Goal: Find specific page/section: Find specific page/section

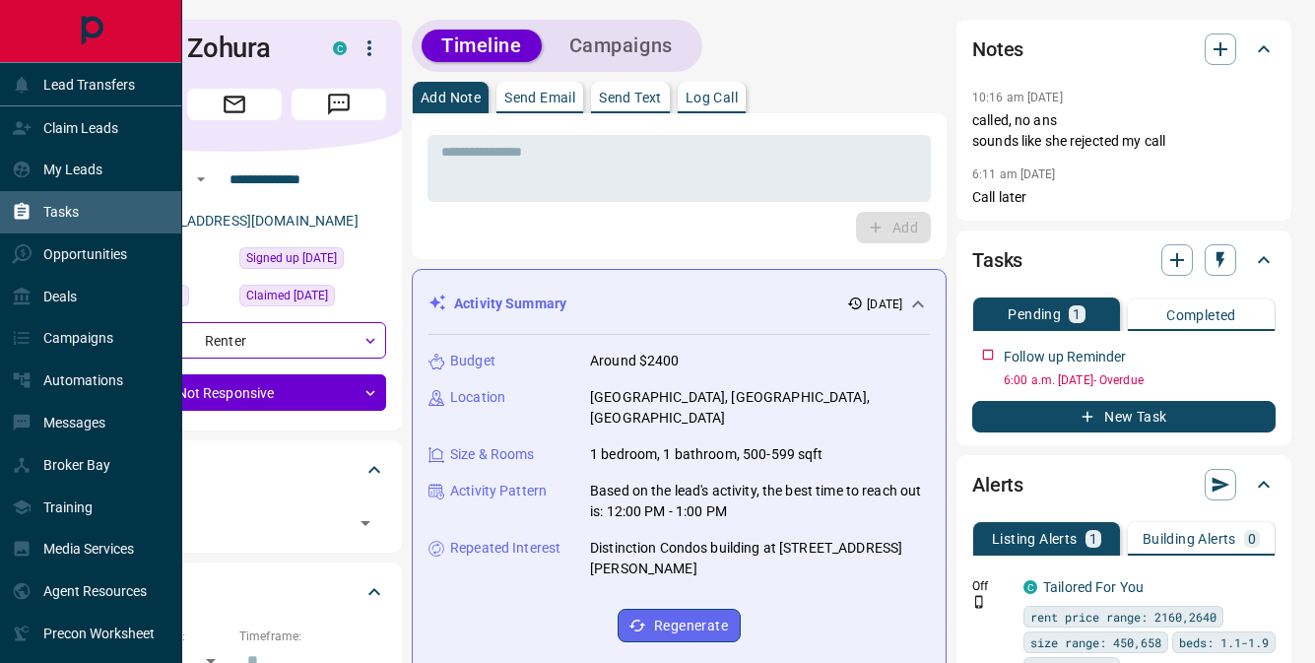
click at [80, 212] on div "Tasks" at bounding box center [91, 212] width 182 height 42
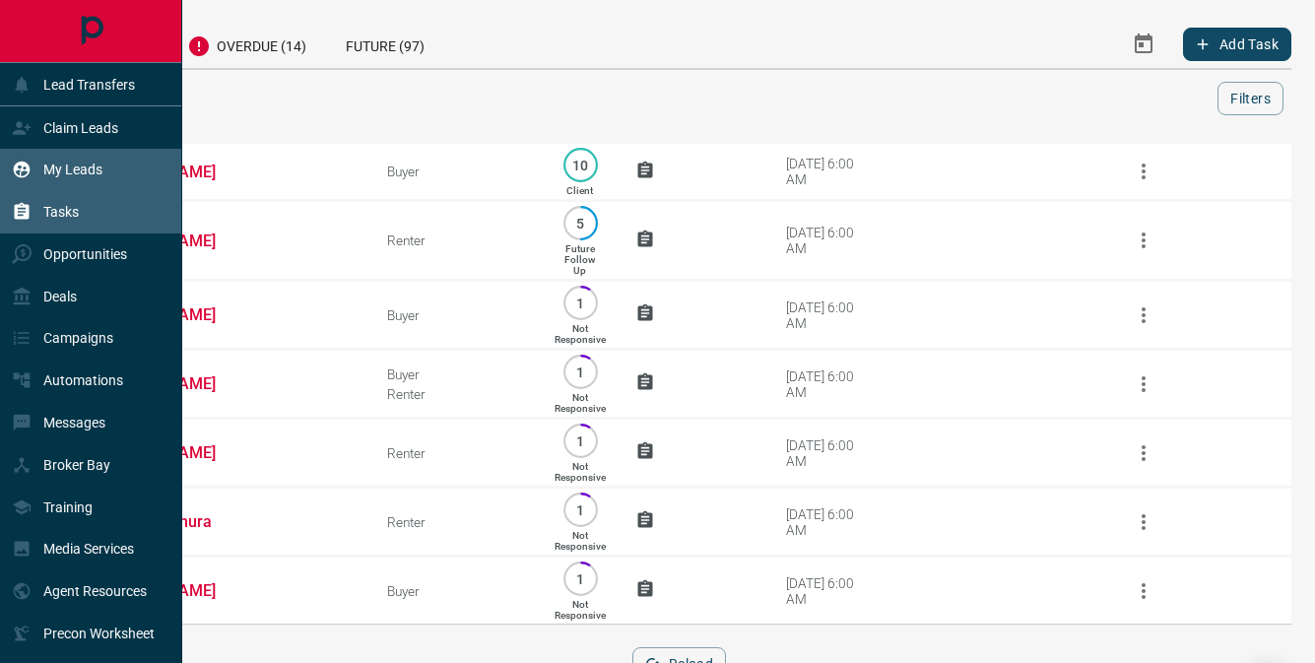
click at [81, 164] on p "My Leads" at bounding box center [72, 169] width 59 height 16
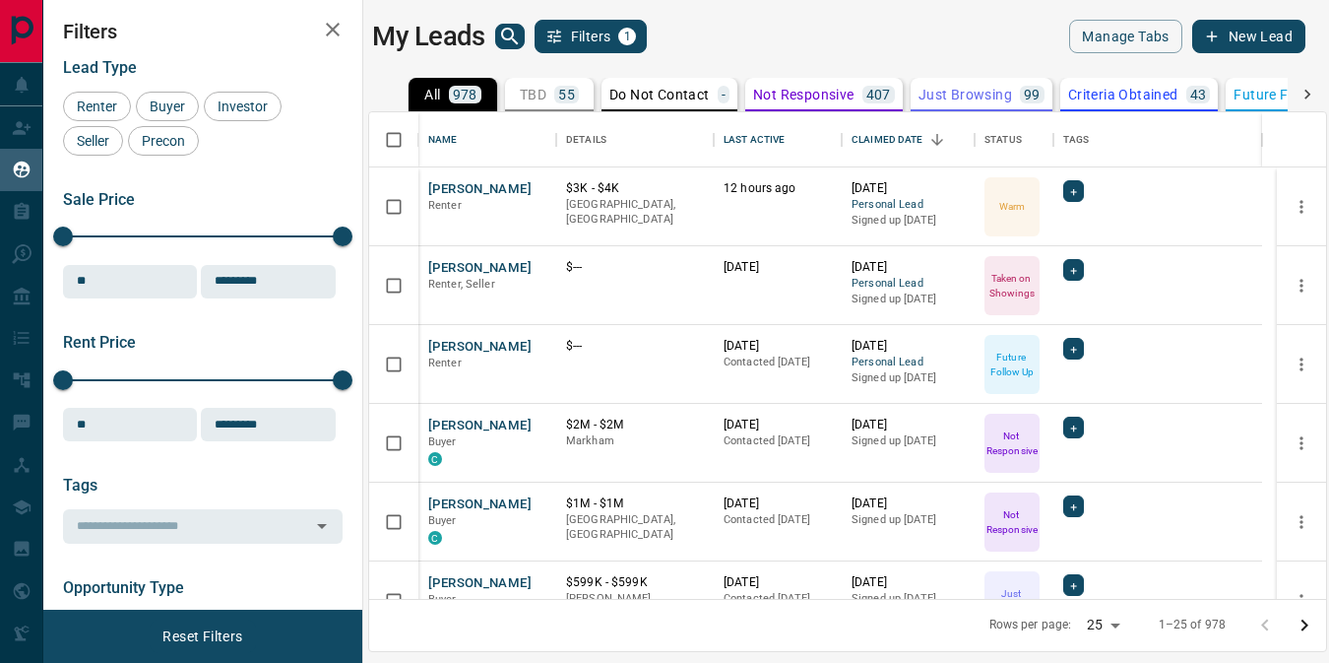
scroll to position [472, 942]
click at [510, 34] on icon "search button" at bounding box center [510, 37] width 24 height 24
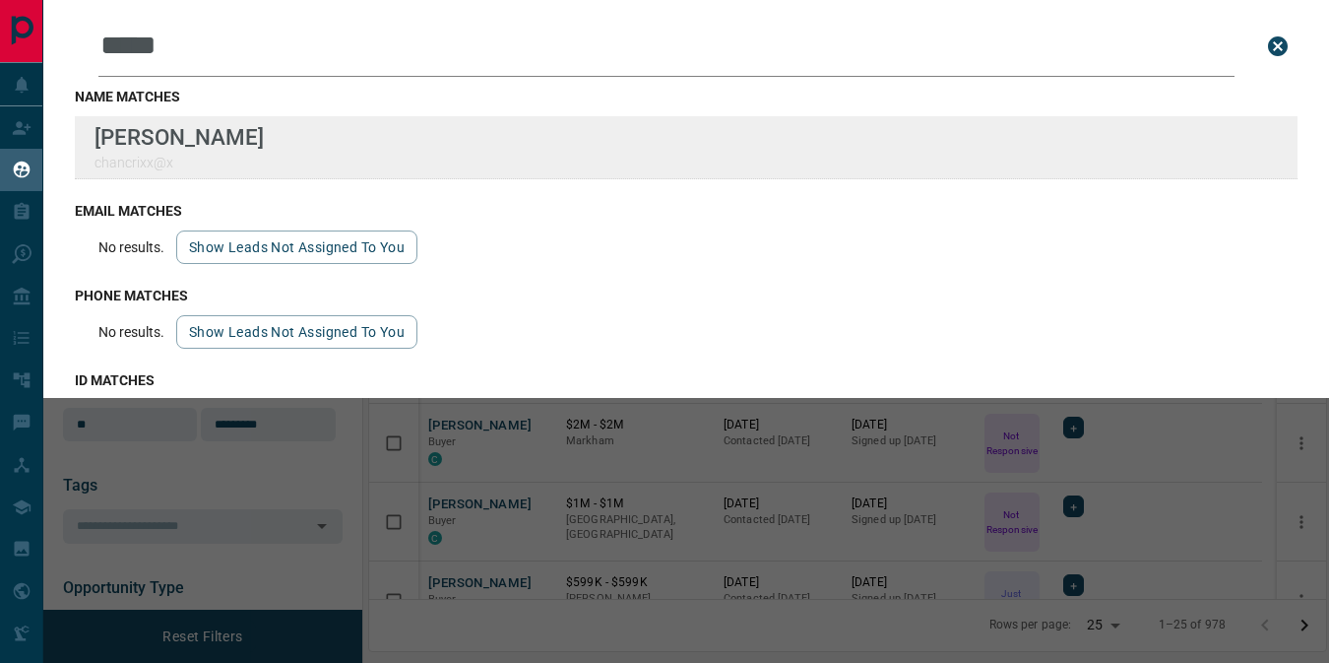
type input "*****"
click at [0, 0] on div "Lead Transfers Claim Leads My Leads Tasks Opportunities Deals Campaigns Automat…" at bounding box center [664, 319] width 1329 height 638
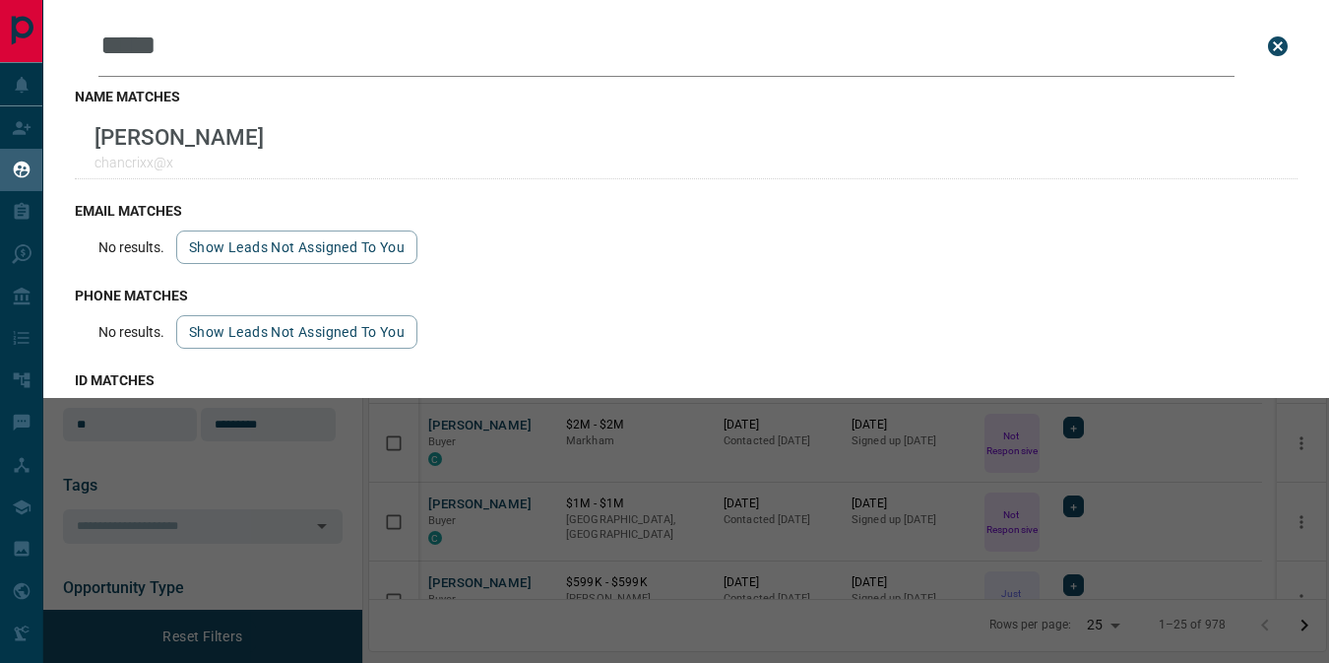
click at [1268, 39] on icon "close search bar" at bounding box center [1278, 46] width 20 height 20
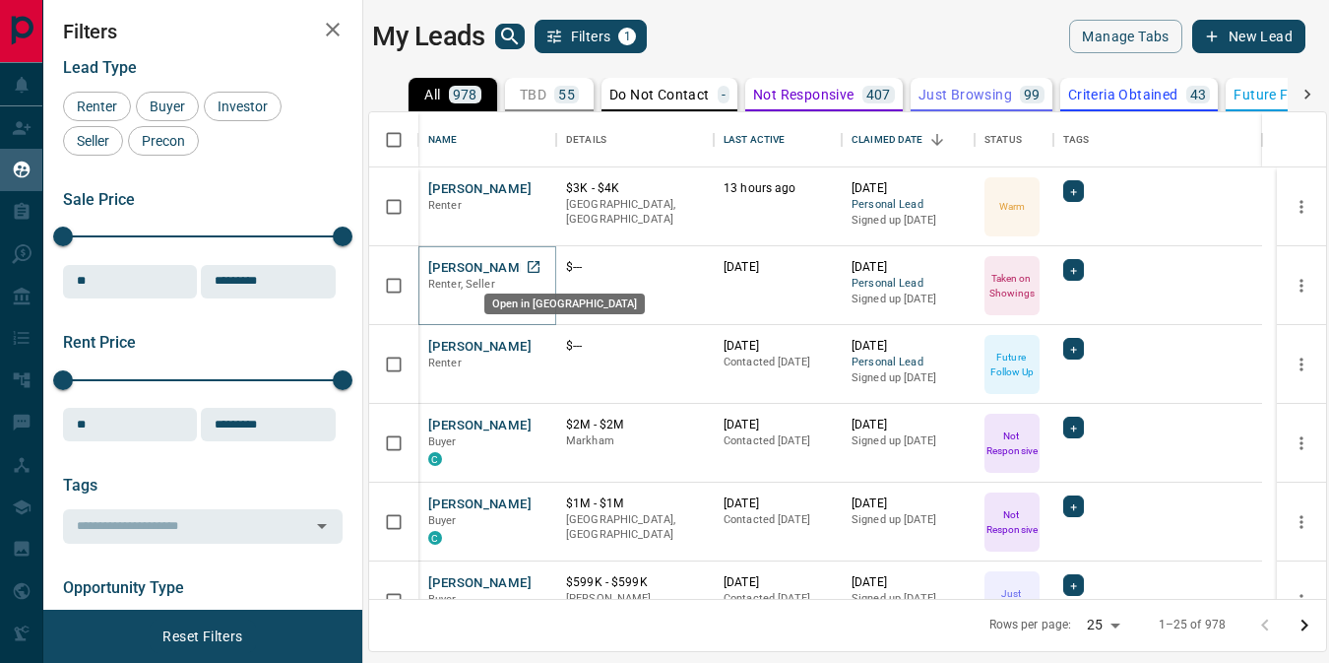
click at [535, 263] on icon "Open in New Tab" at bounding box center [534, 267] width 16 height 16
